Goal: Find contact information: Find contact information

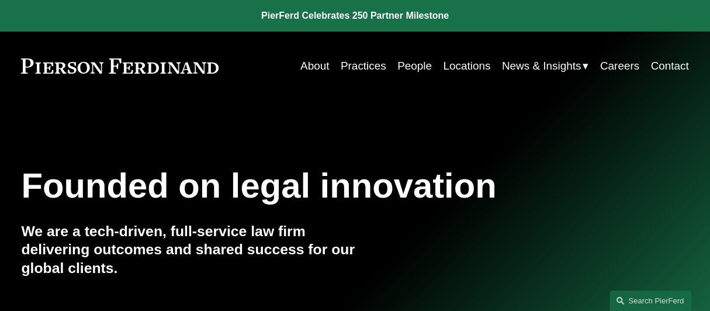
click at [407, 63] on link "People" at bounding box center [414, 66] width 34 height 22
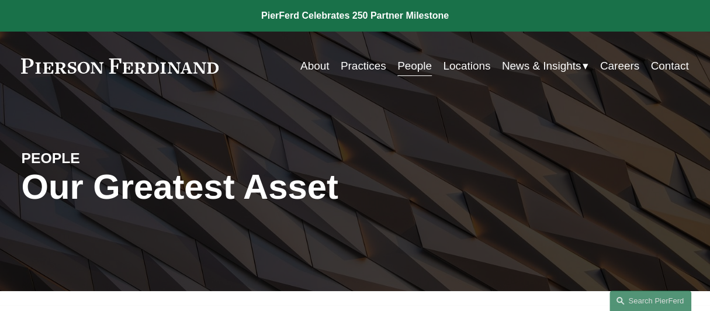
click at [465, 67] on link "Locations" at bounding box center [466, 66] width 47 height 22
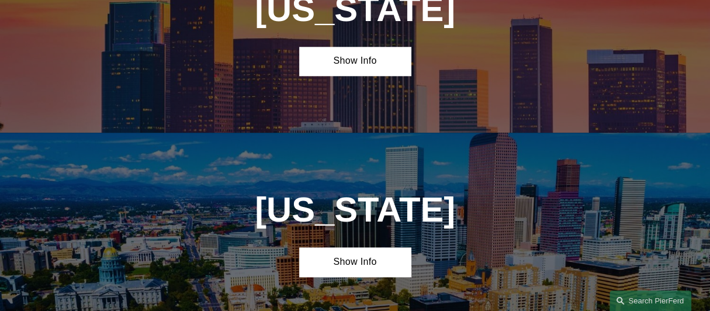
scroll to position [693, 0]
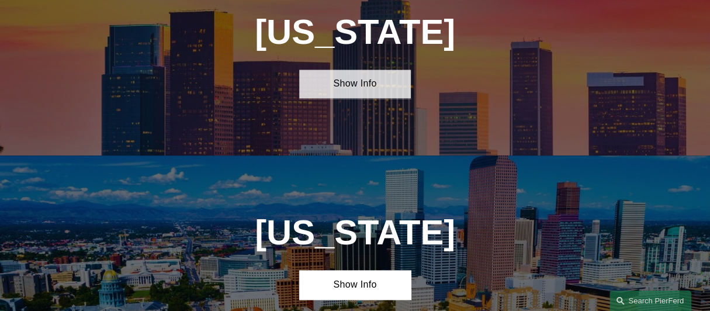
click at [340, 81] on link "Show Info" at bounding box center [354, 84] width 111 height 29
